Goal: Transaction & Acquisition: Purchase product/service

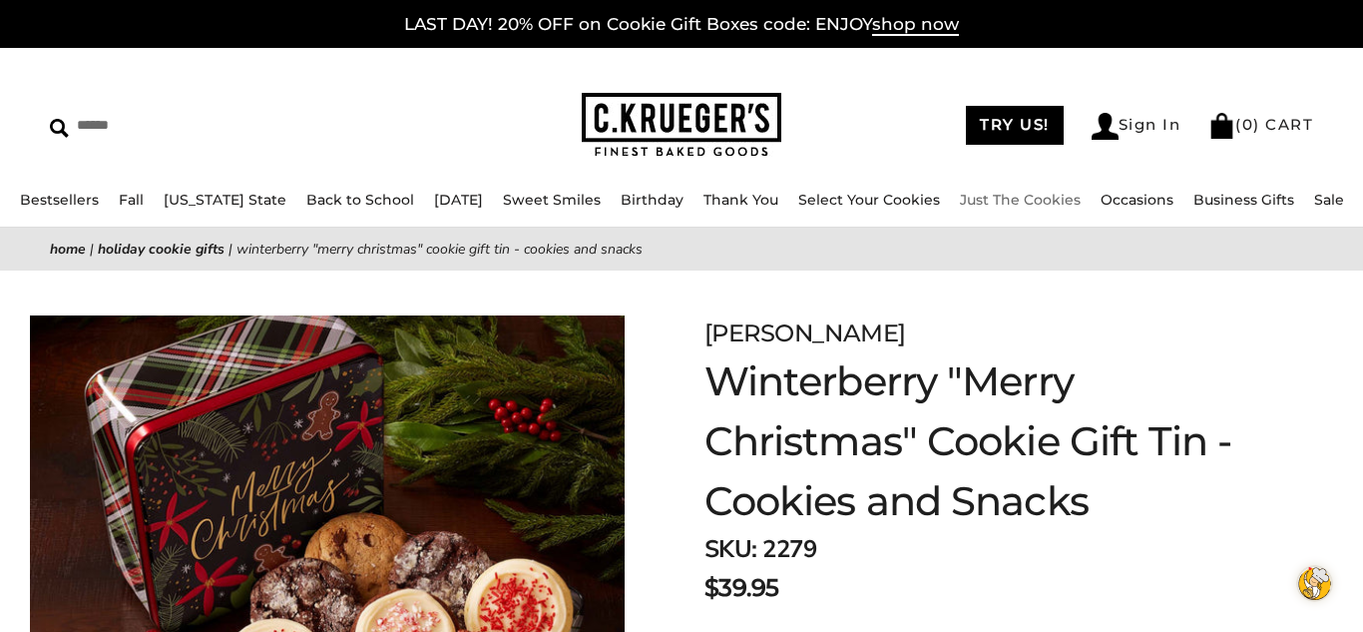
click at [983, 204] on link "Just The Cookies" at bounding box center [1020, 200] width 121 height 18
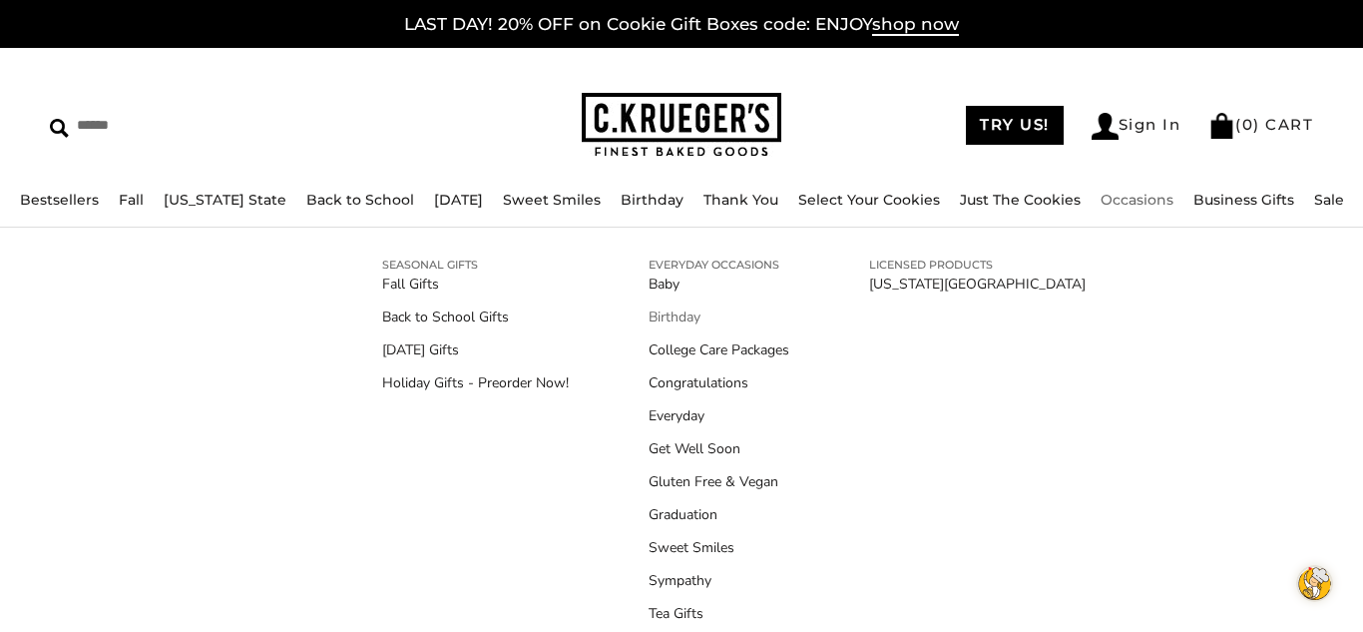
click at [672, 307] on link "Birthday" at bounding box center [719, 316] width 141 height 21
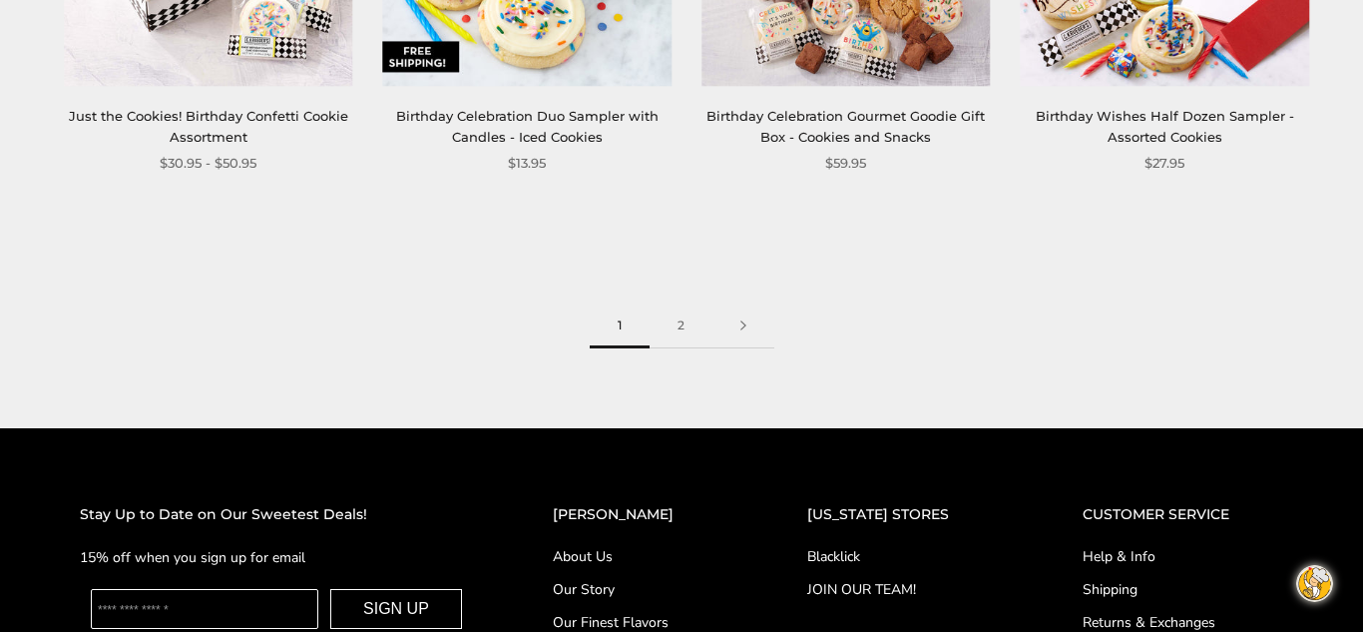
scroll to position [2758, 0]
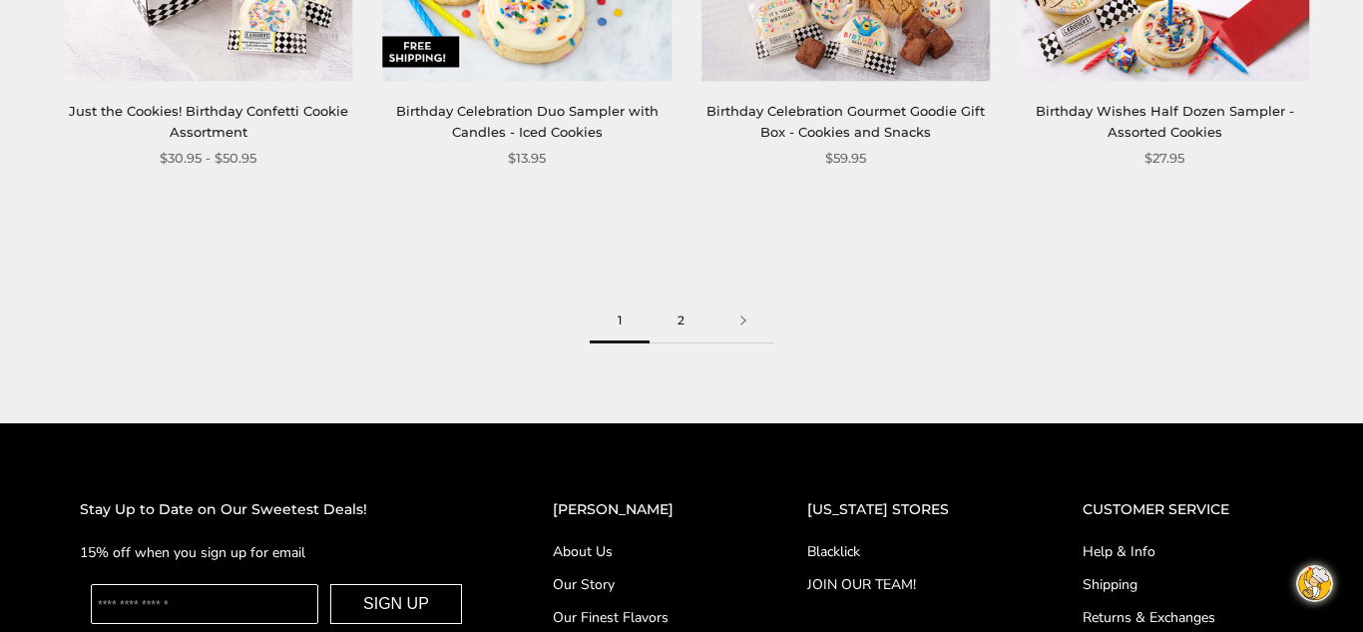
click at [684, 323] on link "2" at bounding box center [681, 320] width 63 height 45
